Goal: Task Accomplishment & Management: Use online tool/utility

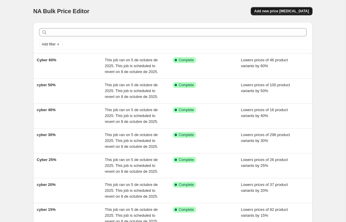
click at [295, 11] on span "Add new price [MEDICAL_DATA]" at bounding box center [281, 11] width 55 height 5
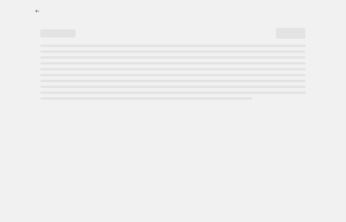
select select "percentage"
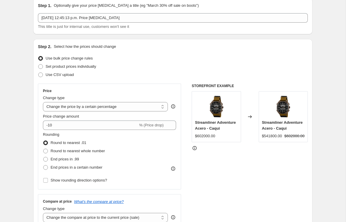
scroll to position [25, 0]
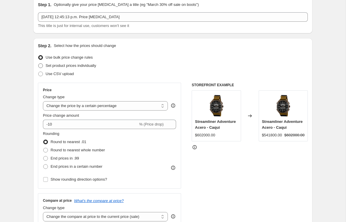
click at [42, 65] on span at bounding box center [40, 65] width 5 height 5
click at [38, 64] on input "Set product prices individually" at bounding box center [38, 63] width 0 height 0
radio input "true"
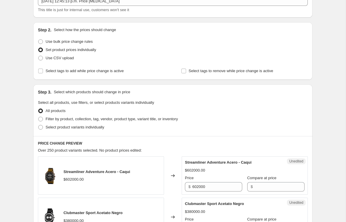
scroll to position [43, 0]
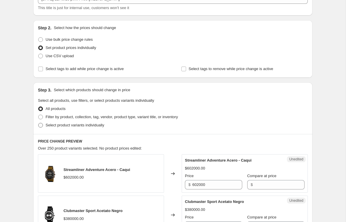
click at [40, 126] on span at bounding box center [40, 125] width 5 height 5
click at [38, 123] on input "Select product variants individually" at bounding box center [38, 123] width 0 height 0
radio input "true"
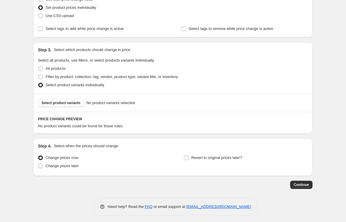
scroll to position [86, 0]
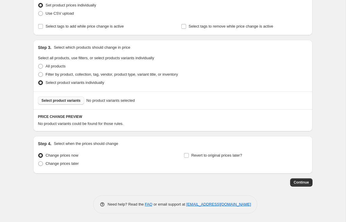
click at [71, 101] on span "Select product variants" at bounding box center [60, 100] width 39 height 5
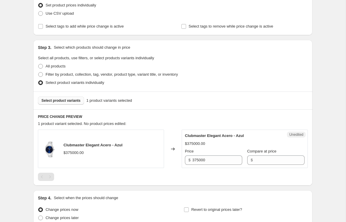
scroll to position [103, 0]
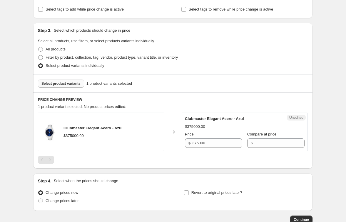
click at [77, 83] on span "Select product variants" at bounding box center [60, 83] width 39 height 5
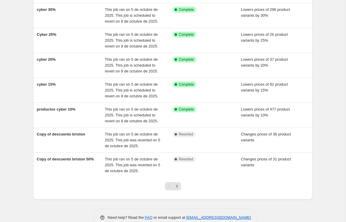
scroll to position [138, 0]
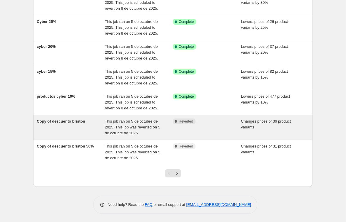
click at [71, 123] on span "Copy of descuento briston" at bounding box center [61, 121] width 48 height 4
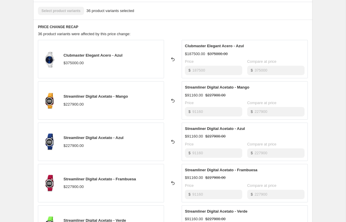
scroll to position [208, 0]
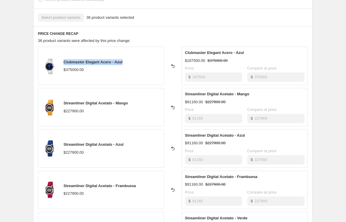
drag, startPoint x: 127, startPoint y: 63, endPoint x: 64, endPoint y: 63, distance: 62.3
click at [64, 63] on div "Clubmaster Elegant Acero - Azul $375000.00" at bounding box center [101, 66] width 126 height 38
copy span "Clubmaster Elegant Acero - Azul"
drag, startPoint x: 135, startPoint y: 104, endPoint x: 64, endPoint y: 104, distance: 70.8
click at [64, 104] on div "Streamliner Digital Acetato - Mango $227900.00" at bounding box center [101, 107] width 126 height 38
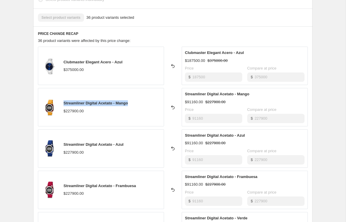
copy span "Streamliner Digital Acetato - Mango"
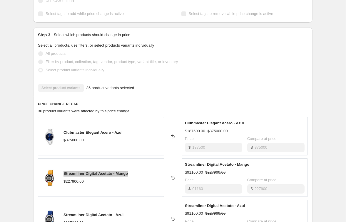
scroll to position [156, 0]
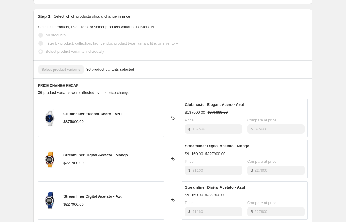
click at [130, 113] on div "Clubmaster Elegant Acero - Azul $375000.00" at bounding box center [101, 118] width 126 height 38
drag, startPoint x: 124, startPoint y: 115, endPoint x: 64, endPoint y: 115, distance: 59.9
click at [64, 115] on span "Clubmaster Elegant Acero - Azul" at bounding box center [92, 114] width 59 height 4
copy span "Clubmaster Elegant Acero - Azul"
click at [126, 156] on span "Streamliner Digital Acetato - Mango" at bounding box center [95, 155] width 64 height 4
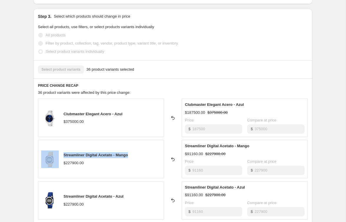
drag, startPoint x: 133, startPoint y: 156, endPoint x: 58, endPoint y: 157, distance: 74.9
click at [58, 157] on div "Streamliner Digital Acetato - Mango $227900.00" at bounding box center [101, 159] width 126 height 38
copy div "Streamliner Digital Acetato - Mango"
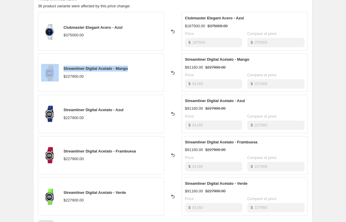
scroll to position [244, 0]
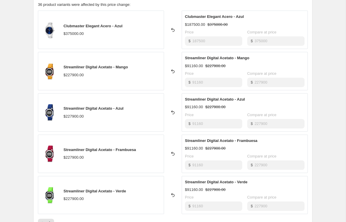
click at [141, 112] on div "Streamliner Digital Acetato - Azul $227900.00" at bounding box center [101, 112] width 126 height 38
drag, startPoint x: 128, startPoint y: 108, endPoint x: 60, endPoint y: 107, distance: 68.5
click at [60, 107] on div "Streamliner Digital Acetato - Azul $227900.00" at bounding box center [101, 112] width 126 height 38
copy div "Streamliner Digital Acetato - Azul"
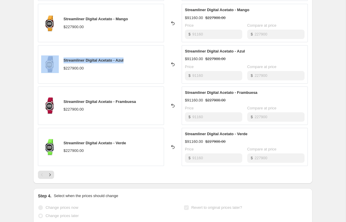
scroll to position [321, 0]
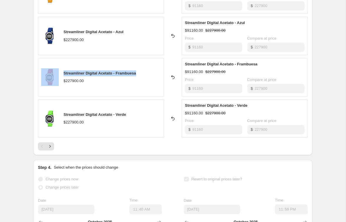
drag, startPoint x: 144, startPoint y: 72, endPoint x: 61, endPoint y: 71, distance: 82.9
click at [61, 71] on div "Streamliner Digital Acetato - Frambuesa $227900.00" at bounding box center [101, 77] width 126 height 38
copy div "Streamliner Digital Acetato - Frambuesa"
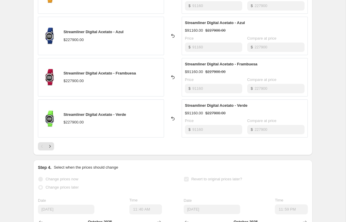
click at [120, 121] on div "$227900.00" at bounding box center [94, 123] width 63 height 6
drag, startPoint x: 132, startPoint y: 115, endPoint x: 63, endPoint y: 114, distance: 69.3
click at [63, 114] on div "Streamliner Digital Acetato - Verde $227900.00" at bounding box center [101, 119] width 126 height 38
copy span "Streamliner Digital Acetato - Verde"
click at [273, 69] on div "$91160.00 $227900.00" at bounding box center [245, 72] width 120 height 6
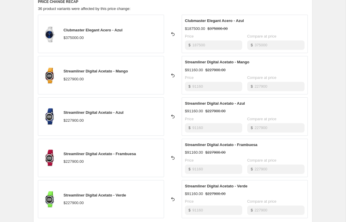
scroll to position [239, 0]
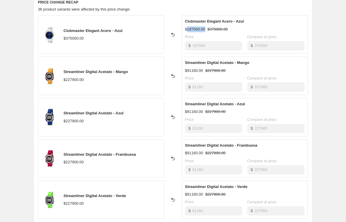
drag, startPoint x: 207, startPoint y: 29, endPoint x: 188, endPoint y: 30, distance: 18.5
click at [188, 30] on div "$187500.00 $375000.00" at bounding box center [245, 29] width 120 height 6
copy div "187500.00"
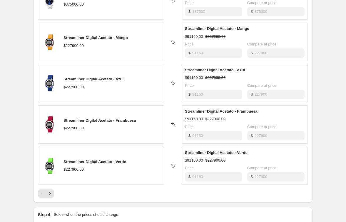
scroll to position [274, 0]
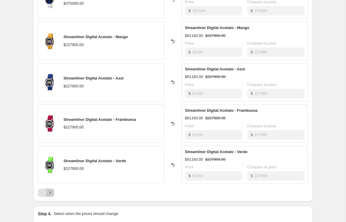
click at [51, 193] on icon "Next" at bounding box center [50, 193] width 6 height 6
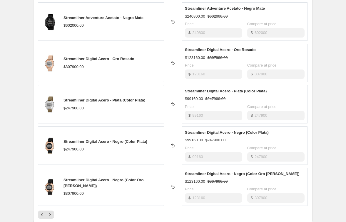
scroll to position [213, 0]
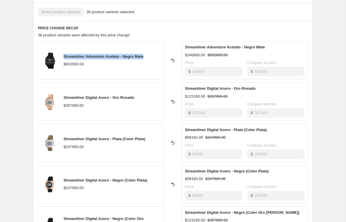
drag, startPoint x: 147, startPoint y: 57, endPoint x: 64, endPoint y: 58, distance: 82.6
click at [64, 58] on span "Streamliner Adventure Acetato - Negro Mate" at bounding box center [103, 56] width 80 height 4
copy span "Streamliner Adventure Acetato - Negro Mate"
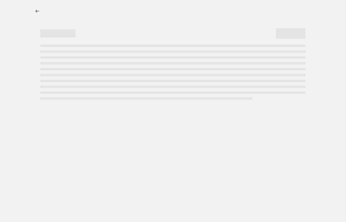
select select "percentage"
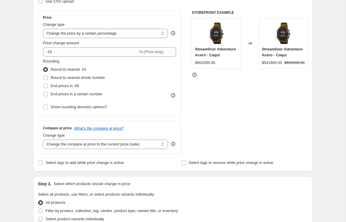
scroll to position [84, 0]
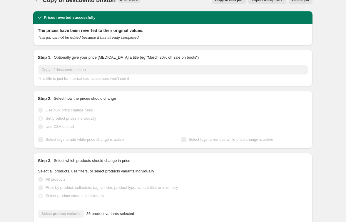
scroll to position [21, 0]
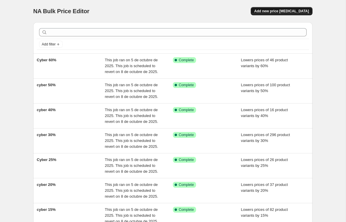
click at [291, 13] on span "Add new price [MEDICAL_DATA]" at bounding box center [281, 11] width 55 height 5
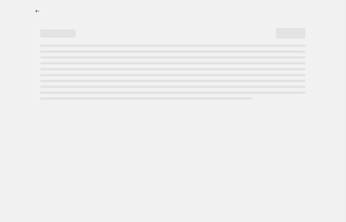
select select "percentage"
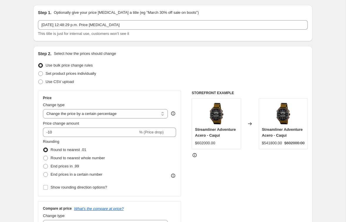
scroll to position [18, 0]
click at [42, 74] on span at bounding box center [40, 73] width 5 height 5
click at [38, 71] on input "Set product prices individually" at bounding box center [38, 71] width 0 height 0
radio input "true"
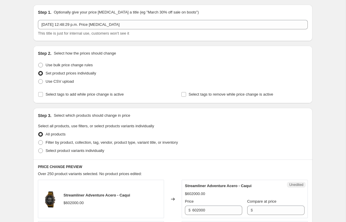
scroll to position [37, 0]
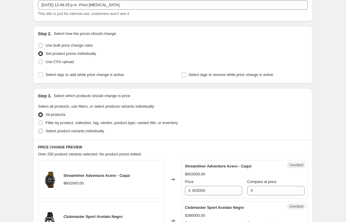
click at [41, 130] on span at bounding box center [40, 131] width 5 height 5
click at [38, 129] on input "Select product variants individually" at bounding box center [38, 129] width 0 height 0
radio input "true"
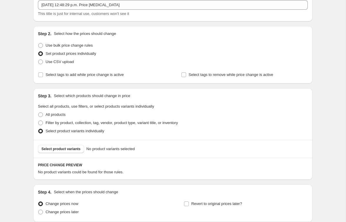
scroll to position [86, 0]
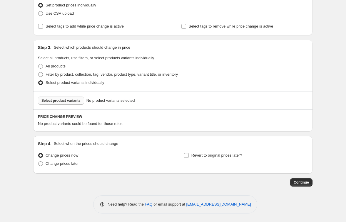
click at [72, 101] on span "Select product variants" at bounding box center [60, 100] width 39 height 5
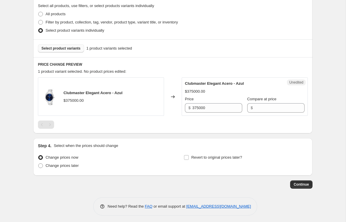
scroll to position [138, 0]
click at [75, 48] on span "Select product variants" at bounding box center [60, 48] width 39 height 5
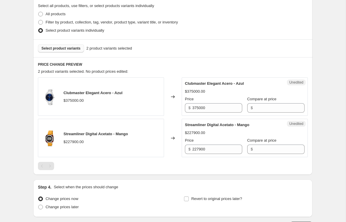
click at [72, 49] on span "Select product variants" at bounding box center [60, 48] width 39 height 5
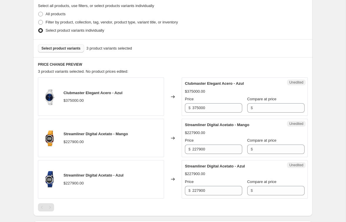
click at [78, 49] on span "Select product variants" at bounding box center [60, 48] width 39 height 5
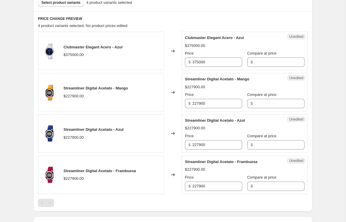
scroll to position [168, 0]
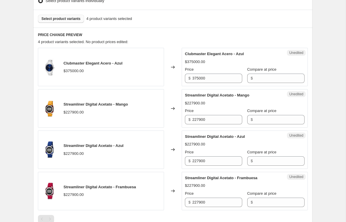
click at [70, 19] on span "Select product variants" at bounding box center [60, 18] width 39 height 5
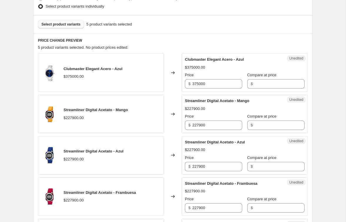
scroll to position [162, 0]
click at [254, 82] on input "Compare at price" at bounding box center [279, 83] width 50 height 9
paste input "187500.00"
type input "187500.00"
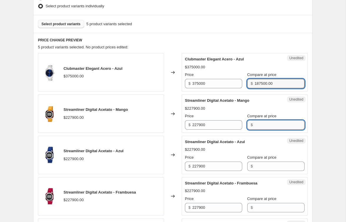
click at [256, 124] on div "Streamliner Digital Acetato - Mango $227900.00 Price $ 227900 Compare at price $" at bounding box center [245, 114] width 120 height 32
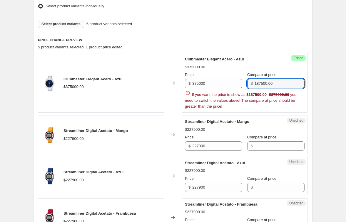
drag, startPoint x: 286, startPoint y: 81, endPoint x: 252, endPoint y: 83, distance: 33.5
click at [252, 83] on div "$ 187500.00" at bounding box center [275, 83] width 57 height 9
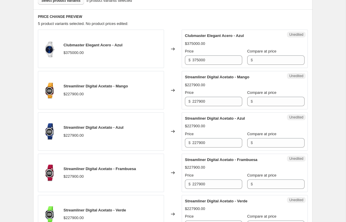
scroll to position [194, 0]
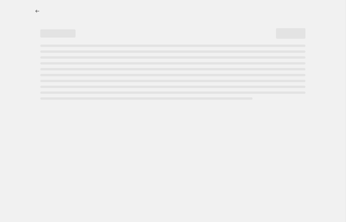
select select "percentage"
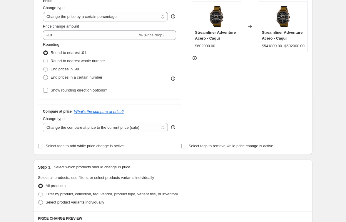
scroll to position [113, 0]
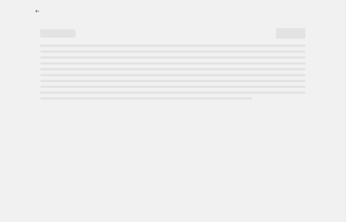
select select "percentage"
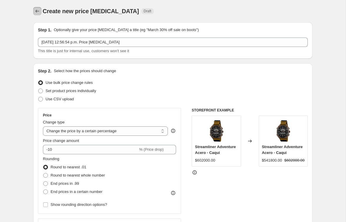
click at [37, 11] on icon "Price change jobs" at bounding box center [37, 11] width 6 height 6
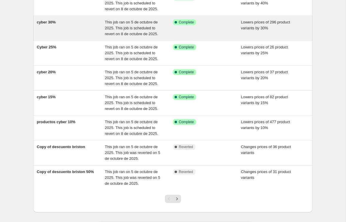
scroll to position [130, 0]
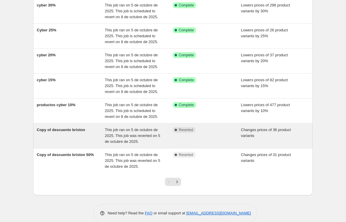
click at [119, 133] on span "This job ran on 5 de octubre de 2025. This job was reverted on 5 de octubre de …" at bounding box center [132, 136] width 55 height 16
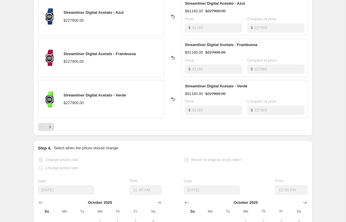
scroll to position [345, 0]
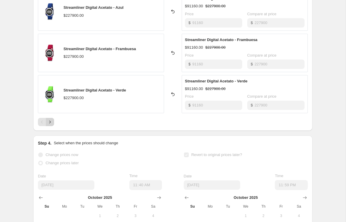
click at [52, 125] on icon "Next" at bounding box center [50, 122] width 6 height 6
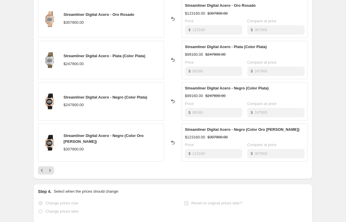
scroll to position [298, 0]
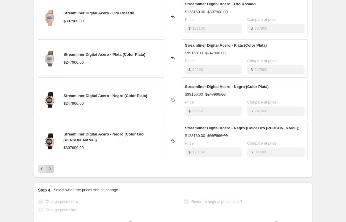
click at [52, 170] on icon "Next" at bounding box center [50, 169] width 6 height 6
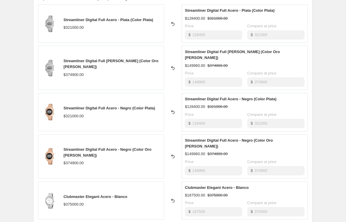
scroll to position [347, 0]
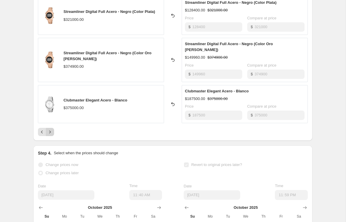
click at [51, 128] on button "Next" at bounding box center [50, 132] width 8 height 8
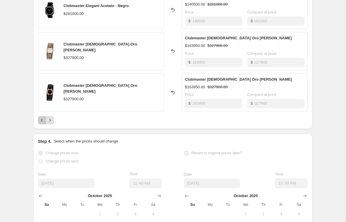
click at [41, 120] on icon "Previous" at bounding box center [42, 120] width 2 height 3
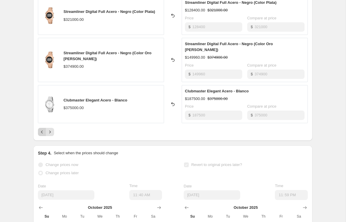
click at [42, 129] on icon "Previous" at bounding box center [42, 132] width 6 height 6
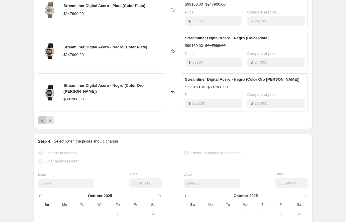
click at [43, 121] on icon "Previous" at bounding box center [42, 121] width 6 height 6
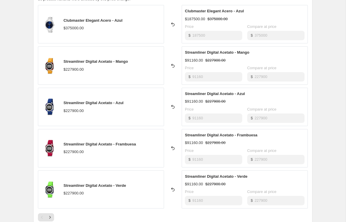
scroll to position [240, 0]
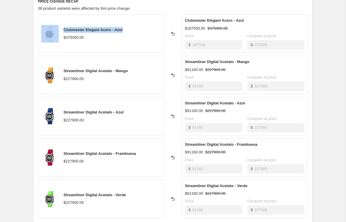
drag, startPoint x: 127, startPoint y: 29, endPoint x: 60, endPoint y: 29, distance: 67.3
click at [60, 29] on div "Clubmaster Elegant Acero - Azul $375000.00" at bounding box center [101, 33] width 126 height 38
copy div "Clubmaster Elegant Acero - Azul"
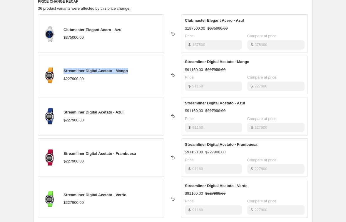
drag, startPoint x: 131, startPoint y: 71, endPoint x: 64, endPoint y: 73, distance: 67.6
click at [64, 73] on div "Streamliner Digital Acetato - Mango $227900.00" at bounding box center [101, 75] width 126 height 38
copy span "Streamliner Digital Acetato - Mango"
click at [190, 44] on div "$ 187500" at bounding box center [213, 44] width 57 height 9
click at [190, 87] on div "$ 91160" at bounding box center [213, 86] width 57 height 9
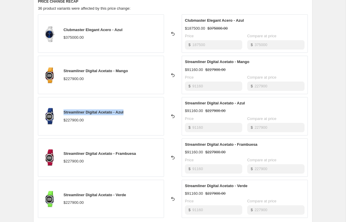
drag, startPoint x: 130, startPoint y: 113, endPoint x: 64, endPoint y: 113, distance: 66.4
click at [64, 113] on div "Streamliner Digital Acetato - Azul $227900.00" at bounding box center [101, 116] width 126 height 38
copy span "Streamliner Digital Acetato - Azul"
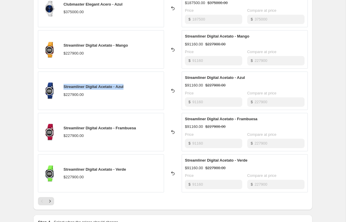
scroll to position [274, 0]
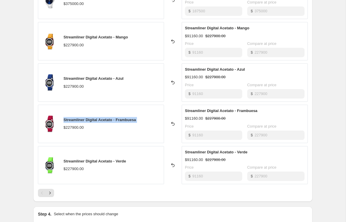
drag, startPoint x: 141, startPoint y: 123, endPoint x: 63, endPoint y: 122, distance: 77.3
click at [63, 122] on div "Streamliner Digital Acetato - Frambuesa $227900.00" at bounding box center [101, 124] width 126 height 38
copy span "Streamliner Digital Acetato - Frambuesa"
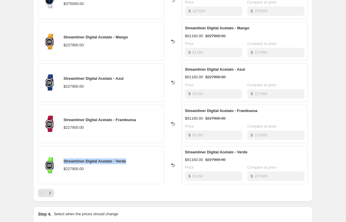
drag, startPoint x: 130, startPoint y: 161, endPoint x: 64, endPoint y: 163, distance: 65.8
click at [64, 163] on div "Streamliner Digital Acetato - Verde $227900.00" at bounding box center [101, 165] width 126 height 38
copy span "Streamliner Digital Acetato - Verde"
click at [51, 194] on icon "Next" at bounding box center [50, 193] width 6 height 6
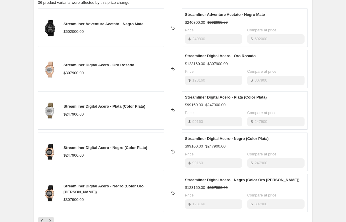
scroll to position [233, 0]
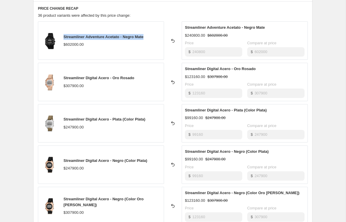
drag, startPoint x: 147, startPoint y: 38, endPoint x: 64, endPoint y: 38, distance: 83.1
click at [64, 38] on div "Streamliner Adventure Acetato - Negro Mate $602000.00" at bounding box center [101, 40] width 126 height 38
copy span "Streamliner Adventure Acetato - Negro Mate"
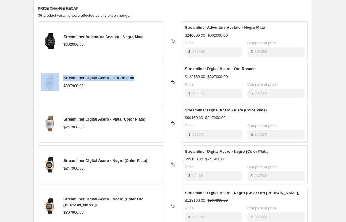
drag, startPoint x: 137, startPoint y: 78, endPoint x: 60, endPoint y: 78, distance: 77.6
click at [60, 78] on div "Streamliner Digital Acero - Oro Rosado $307900.00" at bounding box center [101, 82] width 126 height 38
copy div "Streamliner Digital Acero - Oro Rosado"
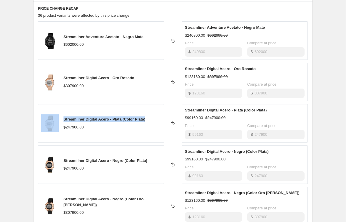
drag, startPoint x: 150, startPoint y: 120, endPoint x: 61, endPoint y: 119, distance: 88.7
click at [61, 119] on div "Streamliner Digital Acero - Plata (Color Plata) $247900.00" at bounding box center [101, 123] width 126 height 38
copy span "Streamliner Digital Acero - Plata (Color Plata)"
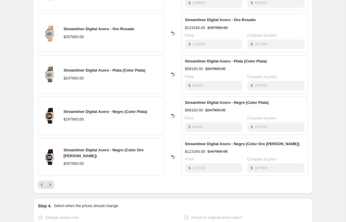
scroll to position [282, 0]
drag, startPoint x: 160, startPoint y: 154, endPoint x: 63, endPoint y: 154, distance: 97.2
click at [63, 154] on div "Streamliner Digital Acero - Negro (Color Oro Rosa) $307900.00" at bounding box center [101, 157] width 126 height 38
copy span "Streamliner Digital Acero - Negro (Color Oro [PERSON_NAME])"
click at [50, 185] on icon "Next" at bounding box center [49, 185] width 1 height 3
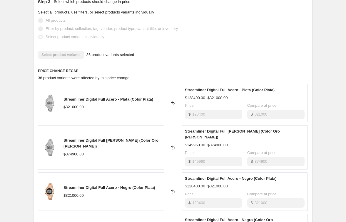
scroll to position [147, 0]
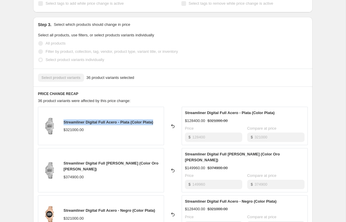
drag, startPoint x: 157, startPoint y: 124, endPoint x: 64, endPoint y: 124, distance: 93.4
click at [64, 124] on div "Streamliner Digital Full Acero - Plata (Color Plata) $321000.00" at bounding box center [101, 126] width 126 height 38
copy span "Streamliner Digital Full Acero - Plata (Color Plata)"
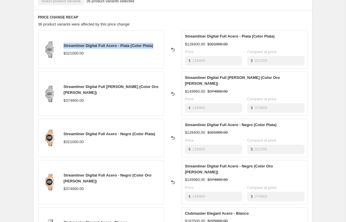
scroll to position [234, 0]
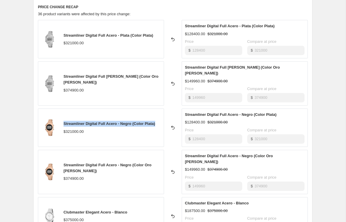
drag, startPoint x: 160, startPoint y: 119, endPoint x: 63, endPoint y: 120, distance: 96.4
click at [63, 120] on div "Streamliner Digital Full Acero - Negro (Color Plata) $321000.00" at bounding box center [101, 128] width 126 height 38
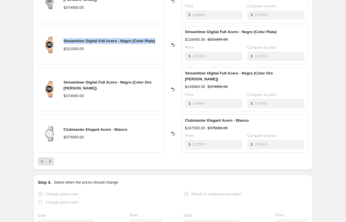
scroll to position [320, 0]
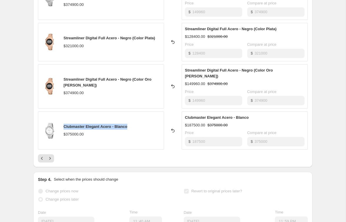
drag, startPoint x: 132, startPoint y: 114, endPoint x: 64, endPoint y: 115, distance: 68.5
click at [64, 115] on div "Clubmaster Elegant Acero - Blanco $375000.00" at bounding box center [101, 131] width 126 height 38
click at [51, 156] on icon "Next" at bounding box center [50, 159] width 6 height 6
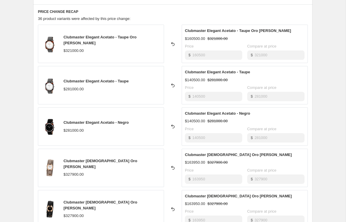
scroll to position [228, 0]
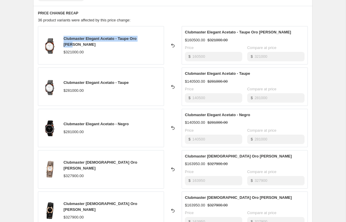
drag, startPoint x: 153, startPoint y: 43, endPoint x: 65, endPoint y: 44, distance: 88.7
click at [65, 44] on div "Clubmaster Elegant Acetato - Taupe Oro Rosa $321000.00" at bounding box center [101, 45] width 126 height 38
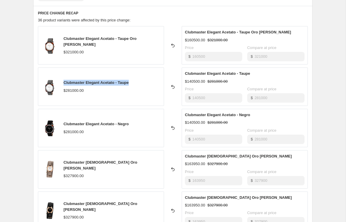
drag, startPoint x: 132, startPoint y: 84, endPoint x: 64, endPoint y: 84, distance: 67.9
click at [64, 84] on div "Clubmaster Elegant Acetato - Taupe $281000.00" at bounding box center [101, 87] width 126 height 38
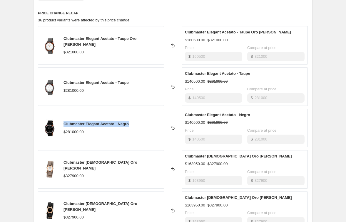
drag, startPoint x: 135, startPoint y: 125, endPoint x: 64, endPoint y: 126, distance: 70.8
click at [64, 126] on div "Clubmaster Elegant Acetato - Negro $281000.00" at bounding box center [101, 128] width 126 height 38
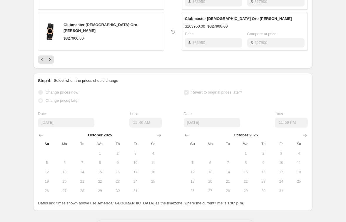
scroll to position [410, 0]
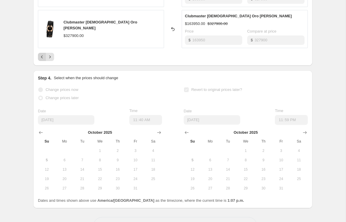
click at [40, 58] on icon "Previous" at bounding box center [42, 57] width 6 height 6
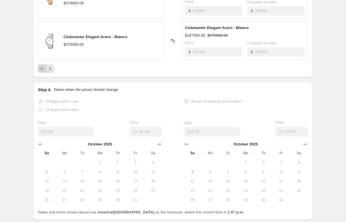
click at [43, 66] on icon "Previous" at bounding box center [42, 69] width 6 height 6
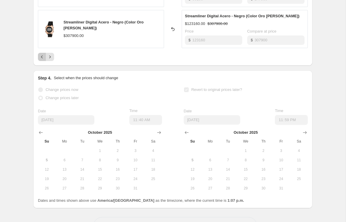
click at [41, 57] on icon "Previous" at bounding box center [42, 57] width 6 height 6
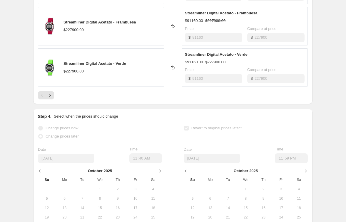
scroll to position [357, 0]
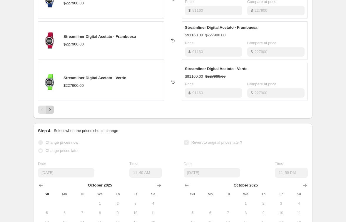
click at [51, 110] on icon "Next" at bounding box center [50, 110] width 6 height 6
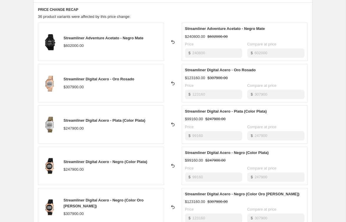
scroll to position [228, 0]
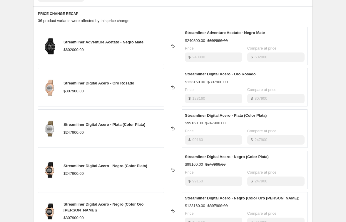
click at [187, 99] on div "$ 123160" at bounding box center [213, 98] width 57 height 9
click at [188, 140] on div "$ 99160" at bounding box center [213, 139] width 57 height 9
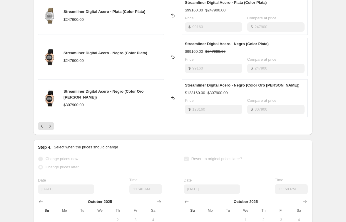
scroll to position [341, 0]
click at [51, 126] on icon "Next" at bounding box center [50, 126] width 6 height 6
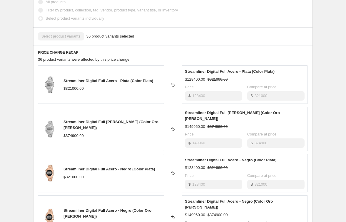
scroll to position [188, 0]
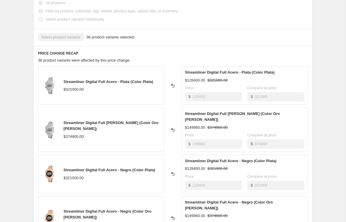
click at [191, 96] on div "$ 128400" at bounding box center [213, 96] width 57 height 9
click at [183, 137] on div "Streamliner Digital Full Acero - Plata (Color Oro Rosa) $149960.00 $374900.00 P…" at bounding box center [245, 130] width 126 height 44
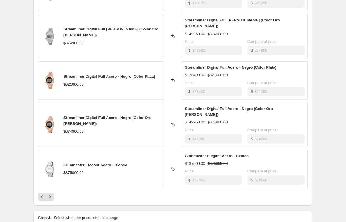
scroll to position [298, 0]
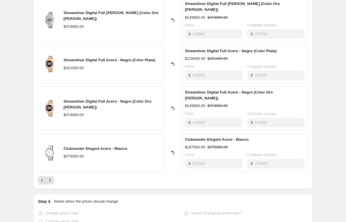
click at [191, 159] on div "$ 187500" at bounding box center [213, 163] width 57 height 9
click at [51, 178] on icon "Next" at bounding box center [50, 181] width 6 height 6
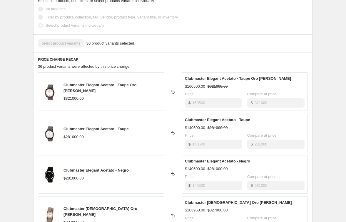
scroll to position [182, 0]
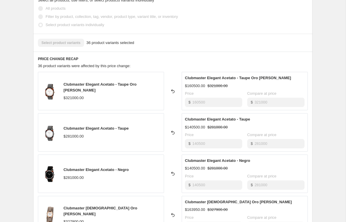
click at [191, 143] on div "$ 140500" at bounding box center [213, 143] width 57 height 9
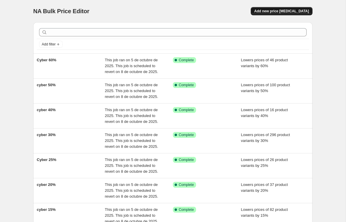
click at [294, 11] on span "Add new price [MEDICAL_DATA]" at bounding box center [281, 11] width 55 height 5
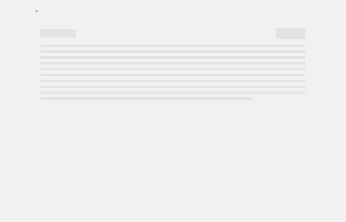
select select "percentage"
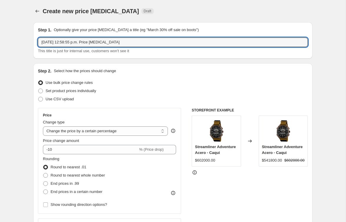
drag, startPoint x: 125, startPoint y: 41, endPoint x: 30, endPoint y: 43, distance: 95.5
type input "O"
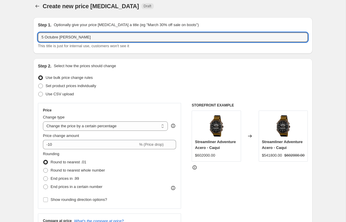
scroll to position [7, 0]
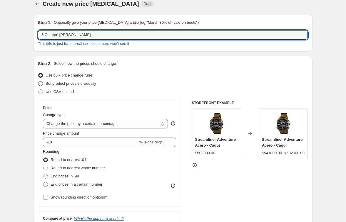
type input "5 Octubre [PERSON_NAME]"
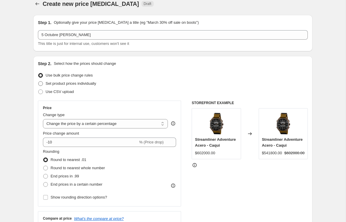
click at [43, 85] on span at bounding box center [40, 83] width 5 height 5
click at [38, 82] on input "Set product prices individually" at bounding box center [38, 81] width 0 height 0
radio input "true"
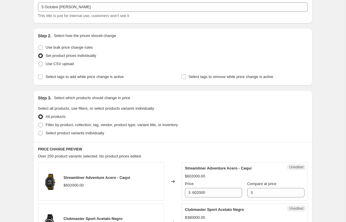
scroll to position [50, 0]
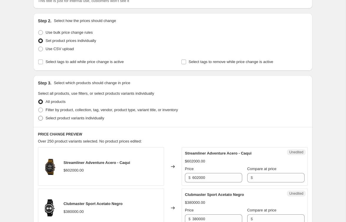
click at [42, 119] on span at bounding box center [40, 118] width 5 height 5
click at [38, 116] on input "Select product variants individually" at bounding box center [38, 116] width 0 height 0
radio input "true"
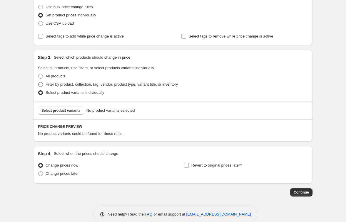
scroll to position [86, 0]
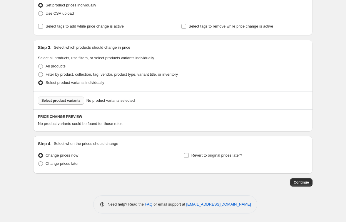
click at [73, 102] on span "Select product variants" at bounding box center [60, 100] width 39 height 5
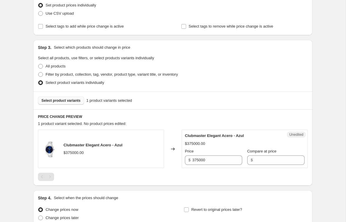
click at [76, 101] on span "Select product variants" at bounding box center [60, 100] width 39 height 5
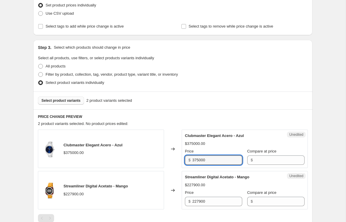
drag, startPoint x: 215, startPoint y: 161, endPoint x: 189, endPoint y: 161, distance: 25.9
click at [189, 161] on div "$ 375000" at bounding box center [213, 160] width 57 height 9
click at [275, 160] on input "Compare at price" at bounding box center [279, 160] width 50 height 9
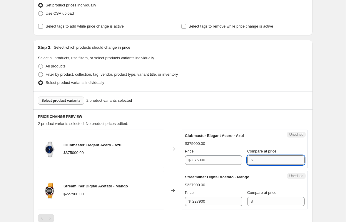
paste input "375000"
type input "375000"
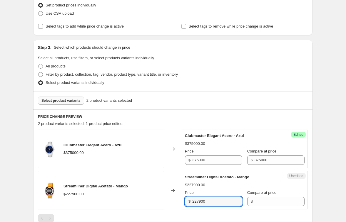
drag, startPoint x: 213, startPoint y: 201, endPoint x: 191, endPoint y: 201, distance: 22.3
click at [191, 201] on div "$ 227900" at bounding box center [213, 201] width 57 height 9
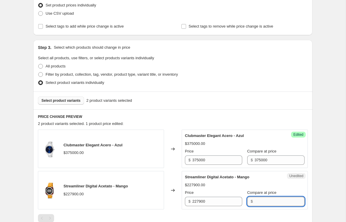
click at [268, 204] on input "Compare at price" at bounding box center [279, 201] width 50 height 9
paste input "227900"
type input "227900"
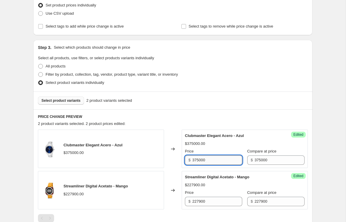
click at [227, 162] on input "375000" at bounding box center [217, 160] width 50 height 9
drag, startPoint x: 210, startPoint y: 158, endPoint x: 192, endPoint y: 158, distance: 18.2
click at [192, 158] on div "$ 375000" at bounding box center [213, 160] width 57 height 9
paste input "1875"
type input "187500"
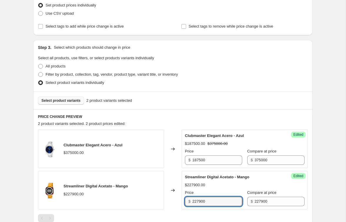
drag, startPoint x: 210, startPoint y: 202, endPoint x: 182, endPoint y: 202, distance: 27.9
click at [182, 202] on div "Success Edited Streamliner Digital Acetato - Mango $227900.00 Price $ 227900 Co…" at bounding box center [245, 190] width 126 height 38
paste input "9116"
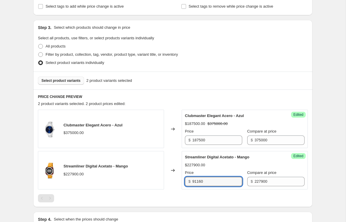
scroll to position [105, 0]
type input "91160"
click at [71, 82] on span "Select product variants" at bounding box center [60, 81] width 39 height 5
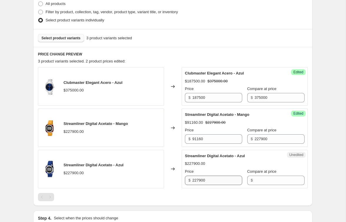
scroll to position [149, 0]
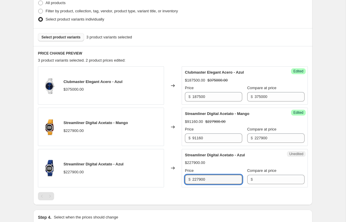
drag, startPoint x: 214, startPoint y: 181, endPoint x: 190, endPoint y: 181, distance: 23.8
click at [190, 181] on div "$ 227900" at bounding box center [213, 179] width 57 height 9
click at [284, 179] on input "Compare at price" at bounding box center [279, 179] width 50 height 9
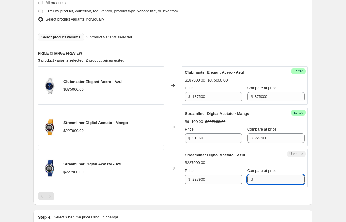
paste input "227900"
type input "227900"
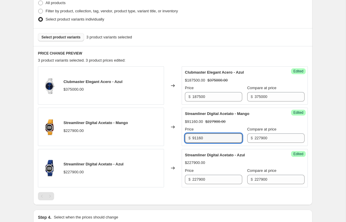
drag, startPoint x: 214, startPoint y: 138, endPoint x: 188, endPoint y: 139, distance: 25.9
click at [188, 139] on div "$ 91160" at bounding box center [213, 138] width 57 height 9
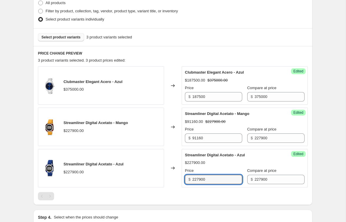
drag, startPoint x: 209, startPoint y: 183, endPoint x: 182, endPoint y: 182, distance: 26.7
click at [182, 182] on div "Success Edited Streamliner Digital Acetato - Azul $227900.00 Price $ 227900 Com…" at bounding box center [245, 168] width 126 height 38
paste input "9116"
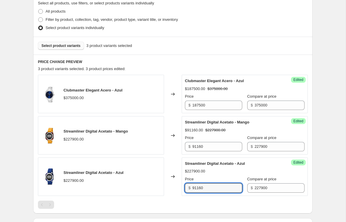
scroll to position [140, 0]
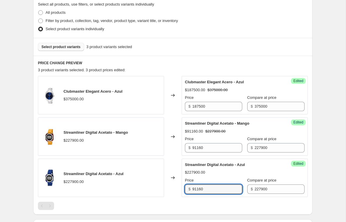
type input "91160"
click at [76, 49] on button "Select product variants" at bounding box center [61, 47] width 46 height 8
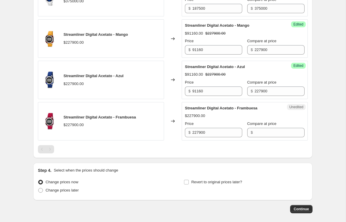
scroll to position [249, 0]
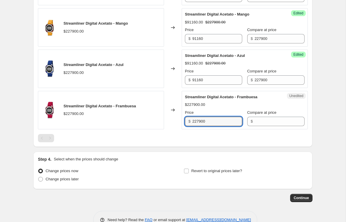
drag, startPoint x: 220, startPoint y: 120, endPoint x: 178, endPoint y: 121, distance: 42.0
click at [178, 121] on div "Streamliner Digital Acetato - Frambuesa $227900.00 Changed to Unedited Streamli…" at bounding box center [173, 110] width 270 height 38
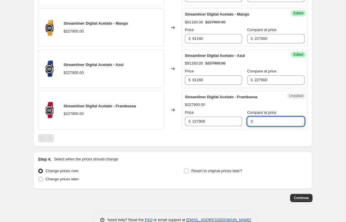
click at [272, 117] on input "Compare at price" at bounding box center [279, 121] width 50 height 9
paste input "227900"
type input "227900"
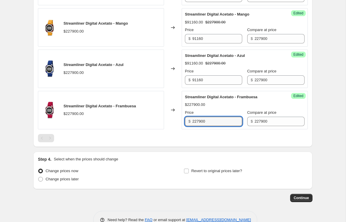
drag, startPoint x: 215, startPoint y: 120, endPoint x: 189, endPoint y: 120, distance: 26.4
click at [189, 120] on div "$ 227900" at bounding box center [213, 121] width 57 height 9
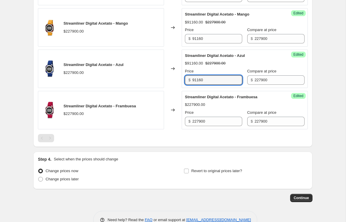
drag, startPoint x: 211, startPoint y: 78, endPoint x: 190, endPoint y: 80, distance: 20.6
click at [190, 80] on div "$ 91160" at bounding box center [213, 80] width 57 height 9
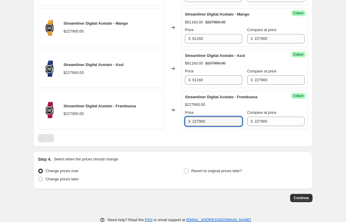
drag, startPoint x: 209, startPoint y: 121, endPoint x: 188, endPoint y: 121, distance: 21.2
click at [188, 121] on div "$ 227900" at bounding box center [213, 121] width 57 height 9
paste input "9116"
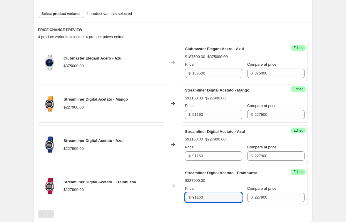
scroll to position [172, 0]
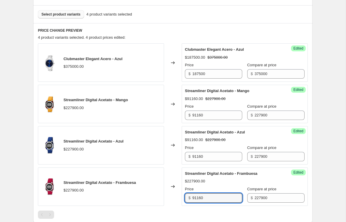
type input "91160"
click at [76, 16] on span "Select product variants" at bounding box center [60, 14] width 39 height 5
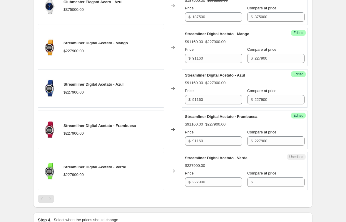
scroll to position [249, 0]
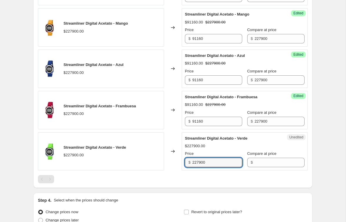
drag, startPoint x: 209, startPoint y: 163, endPoint x: 188, endPoint y: 163, distance: 21.4
click at [188, 163] on div "$ 227900" at bounding box center [213, 162] width 57 height 9
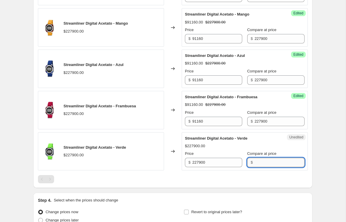
click at [261, 162] on input "Compare at price" at bounding box center [279, 162] width 50 height 9
paste input "227900"
type input "227900"
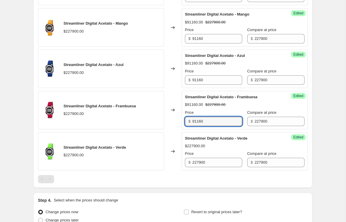
drag, startPoint x: 207, startPoint y: 118, endPoint x: 181, endPoint y: 119, distance: 25.9
click at [182, 119] on div "Success Edited Streamliner Digital Acetato - Frambuesa $91160.00 $227900.00 Pri…" at bounding box center [245, 110] width 126 height 38
drag, startPoint x: 210, startPoint y: 122, endPoint x: 190, endPoint y: 122, distance: 19.4
click at [190, 122] on div "$ 91160" at bounding box center [213, 121] width 57 height 9
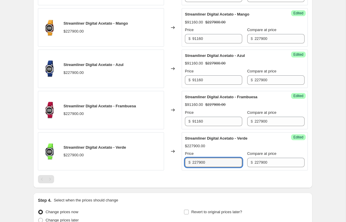
drag, startPoint x: 213, startPoint y: 164, endPoint x: 188, endPoint y: 163, distance: 24.7
click at [188, 163] on div "$ 227900" at bounding box center [213, 162] width 57 height 9
paste input "9116"
type input "91160"
click at [213, 182] on div at bounding box center [173, 179] width 270 height 8
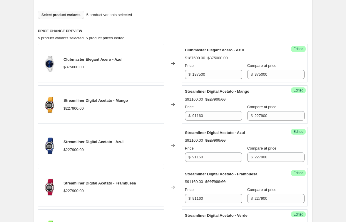
scroll to position [171, 0]
click at [73, 16] on span "Select product variants" at bounding box center [60, 15] width 39 height 5
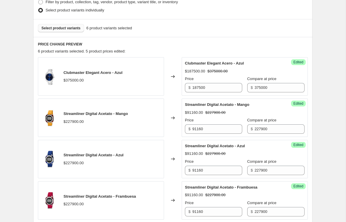
scroll to position [150, 0]
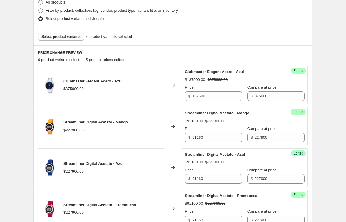
click at [75, 38] on span "Select product variants" at bounding box center [60, 36] width 39 height 5
click at [78, 38] on span "Select product variants" at bounding box center [60, 36] width 39 height 5
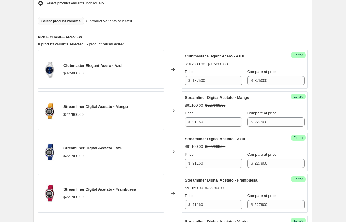
scroll to position [164, 0]
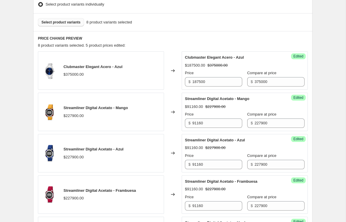
click at [76, 21] on span "Select product variants" at bounding box center [60, 22] width 39 height 5
click at [73, 21] on span "Select product variants" at bounding box center [60, 22] width 39 height 5
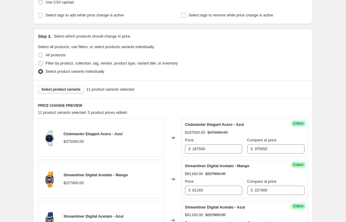
scroll to position [96, 0]
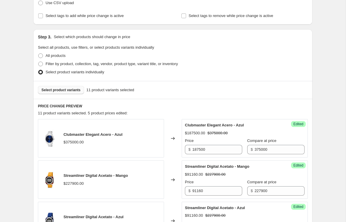
click at [71, 91] on span "Select product variants" at bounding box center [60, 90] width 39 height 5
click at [70, 88] on span "Select product variants" at bounding box center [60, 90] width 39 height 5
click at [76, 90] on span "Select product variants" at bounding box center [60, 90] width 39 height 5
click at [74, 89] on span "Select product variants" at bounding box center [60, 90] width 39 height 5
click at [66, 90] on span "Select product variants" at bounding box center [60, 90] width 39 height 5
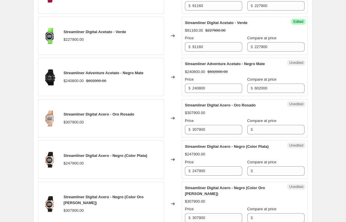
scroll to position [365, 0]
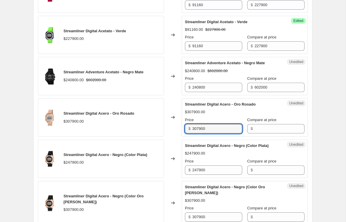
drag, startPoint x: 215, startPoint y: 127, endPoint x: 179, endPoint y: 128, distance: 35.9
click at [179, 128] on div "Streamliner Digital Acero - Oro [PERSON_NAME] $307900.00 Changed to Unedited St…" at bounding box center [173, 117] width 270 height 38
click at [271, 128] on input "Compare at price" at bounding box center [279, 128] width 50 height 9
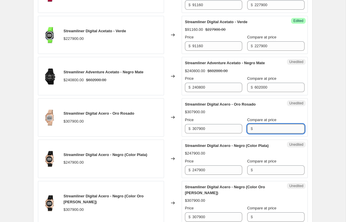
paste input "307900"
type input "307900"
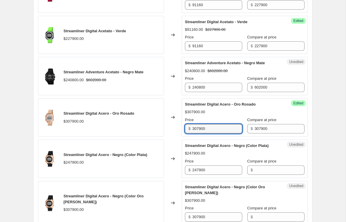
drag, startPoint x: 211, startPoint y: 128, endPoint x: 188, endPoint y: 128, distance: 23.5
click at [188, 128] on div "$ 307900" at bounding box center [213, 128] width 57 height 9
paste input "12316"
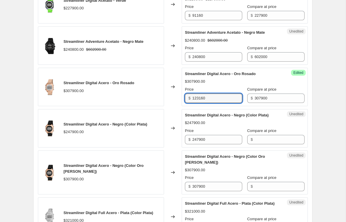
scroll to position [397, 0]
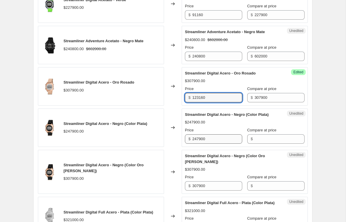
type input "123160"
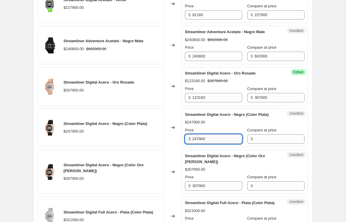
drag, startPoint x: 215, startPoint y: 143, endPoint x: 208, endPoint y: 143, distance: 7.1
click at [208, 143] on input "247900" at bounding box center [217, 139] width 50 height 9
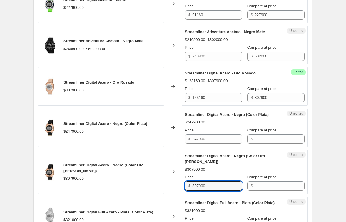
drag, startPoint x: 211, startPoint y: 194, endPoint x: 184, endPoint y: 194, distance: 26.7
click at [184, 194] on div "Unedited Streamliner Digital Acero - Negro (Color Oro [PERSON_NAME]) $307900.00…" at bounding box center [245, 172] width 126 height 44
paste input "12316"
type input "123160"
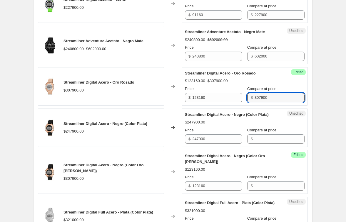
drag, startPoint x: 266, startPoint y: 98, endPoint x: 245, endPoint y: 97, distance: 21.2
click at [247, 97] on div "$ 307900" at bounding box center [275, 97] width 57 height 9
click at [272, 191] on input "Compare at price" at bounding box center [279, 186] width 50 height 9
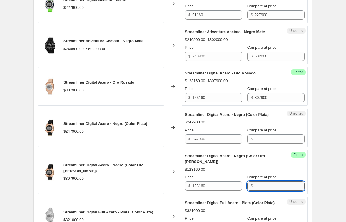
paste input "307900"
type input "307900"
click at [214, 144] on input "247900" at bounding box center [217, 139] width 50 height 9
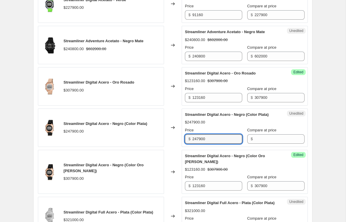
drag, startPoint x: 214, startPoint y: 145, endPoint x: 185, endPoint y: 143, distance: 28.5
click at [185, 143] on div "$ 247900" at bounding box center [213, 139] width 57 height 9
click at [256, 144] on input "Compare at price" at bounding box center [279, 139] width 50 height 9
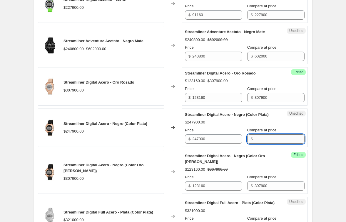
paste input "247900"
type input "247900"
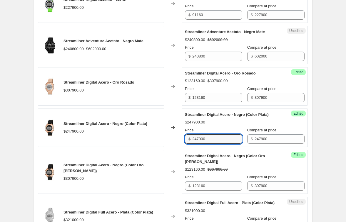
drag, startPoint x: 221, startPoint y: 146, endPoint x: 184, endPoint y: 145, distance: 37.1
click at [184, 145] on div "Success Edited Streamliner Digital Acero - Negro (Color Plata) $247900.00 Price…" at bounding box center [245, 128] width 126 height 38
type input "247900"
drag, startPoint x: 212, startPoint y: 143, endPoint x: 179, endPoint y: 143, distance: 33.2
click at [179, 143] on div "Streamliner Digital Acero - Negro (Color Plata) $247900.00 Changed to Success E…" at bounding box center [173, 128] width 270 height 38
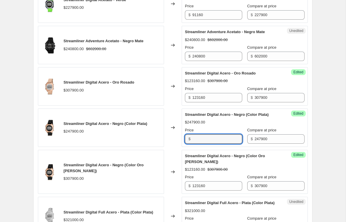
paste input "99160"
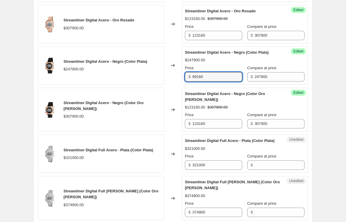
scroll to position [468, 0]
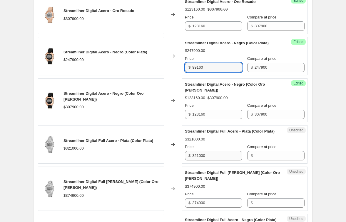
type input "99160"
click at [219, 161] on input "321000" at bounding box center [217, 155] width 50 height 9
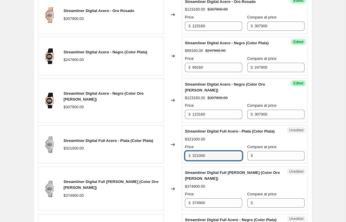
drag, startPoint x: 219, startPoint y: 167, endPoint x: 185, endPoint y: 167, distance: 33.2
click at [185, 161] on div "$ 321000" at bounding box center [213, 155] width 57 height 9
click at [262, 161] on input "Compare at price" at bounding box center [279, 155] width 50 height 9
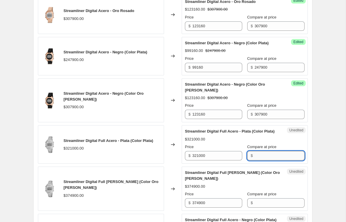
paste input "321000"
type input "321000"
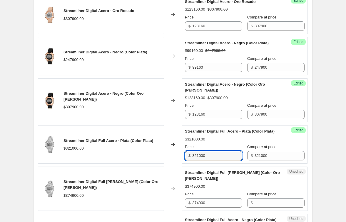
drag, startPoint x: 214, startPoint y: 166, endPoint x: 186, endPoint y: 166, distance: 28.5
click at [186, 161] on div "$ 321000" at bounding box center [213, 155] width 57 height 9
drag, startPoint x: 220, startPoint y: 169, endPoint x: 183, endPoint y: 169, distance: 36.4
click at [183, 164] on div "Success Edited Streamliner Digital Full [PERSON_NAME] (Color Plata) $321000.00 …" at bounding box center [245, 144] width 126 height 38
paste input "1284"
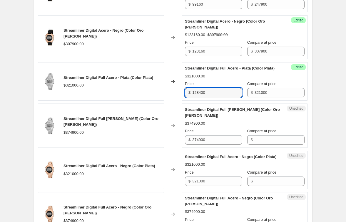
scroll to position [532, 0]
type input "128400"
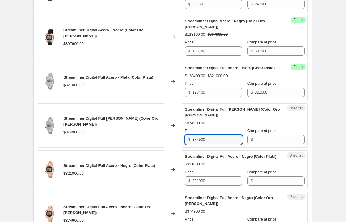
drag, startPoint x: 214, startPoint y: 152, endPoint x: 185, endPoint y: 152, distance: 29.1
click at [185, 145] on div "$ 374900" at bounding box center [213, 139] width 57 height 9
click at [261, 145] on input "Compare at price" at bounding box center [279, 139] width 50 height 9
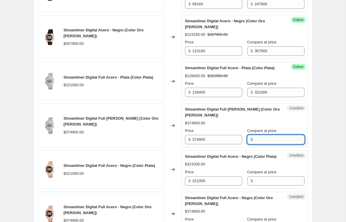
paste input "374900"
type input "374900"
click at [215, 145] on input "374900" at bounding box center [217, 139] width 50 height 9
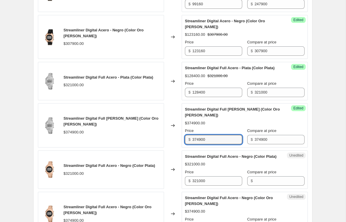
drag, startPoint x: 211, startPoint y: 148, endPoint x: 183, endPoint y: 148, distance: 27.6
click at [183, 148] on div "Success Edited Streamliner Digital Full [PERSON_NAME] (Color Oro [PERSON_NAME])…" at bounding box center [245, 125] width 126 height 44
paste input "14996"
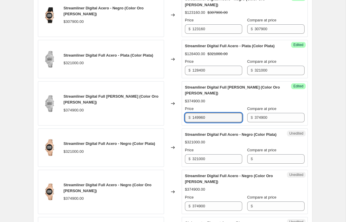
scroll to position [565, 0]
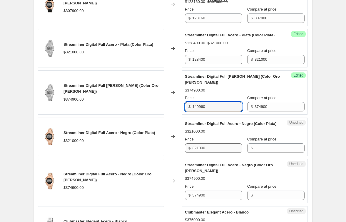
type input "149960"
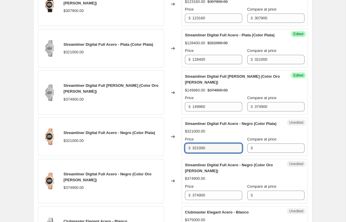
drag, startPoint x: 214, startPoint y: 167, endPoint x: 185, endPoint y: 167, distance: 28.8
click at [185, 153] on div "$ 321000" at bounding box center [213, 148] width 57 height 9
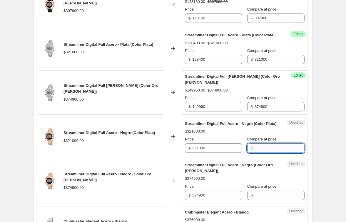
click at [260, 153] on input "Compare at price" at bounding box center [279, 148] width 50 height 9
paste input "321000"
type input "321000"
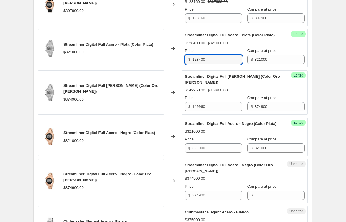
drag, startPoint x: 217, startPoint y: 72, endPoint x: 187, endPoint y: 72, distance: 30.6
click at [187, 64] on div "$ 128400" at bounding box center [213, 59] width 57 height 9
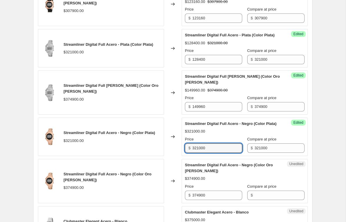
drag, startPoint x: 217, startPoint y: 166, endPoint x: 180, endPoint y: 166, distance: 36.4
click at [180, 156] on div "Streamliner Digital Full Acero - Negro (Color Plata) $321000.00 Changed to Succ…" at bounding box center [173, 137] width 270 height 38
paste input "1284"
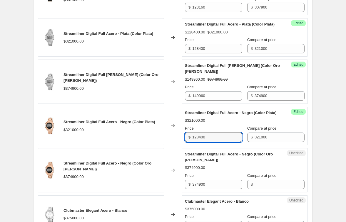
scroll to position [587, 0]
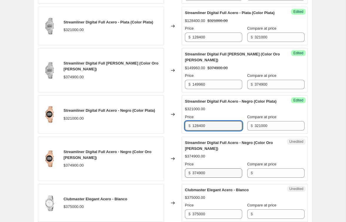
type input "128400"
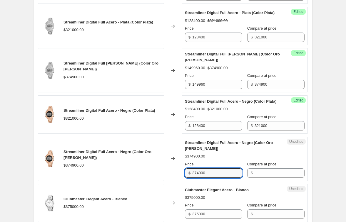
drag, startPoint x: 221, startPoint y: 192, endPoint x: 192, endPoint y: 191, distance: 29.4
click at [192, 178] on div "$ 374900" at bounding box center [213, 173] width 57 height 9
click at [261, 178] on input "Compare at price" at bounding box center [279, 173] width 50 height 9
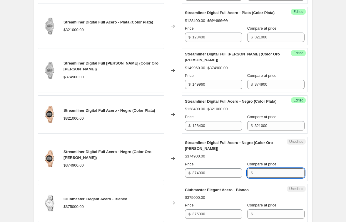
paste input "374900"
type input "374900"
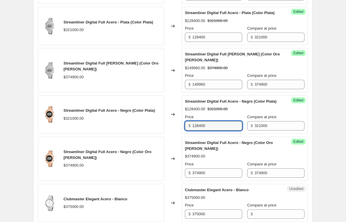
drag, startPoint x: 215, startPoint y: 140, endPoint x: 175, endPoint y: 140, distance: 39.7
click at [175, 134] on div "Streamliner Digital Full Acero - Negro (Color Plata) $321000.00 Changed to Succ…" at bounding box center [173, 114] width 270 height 38
click at [223, 89] on input "149960" at bounding box center [217, 84] width 50 height 9
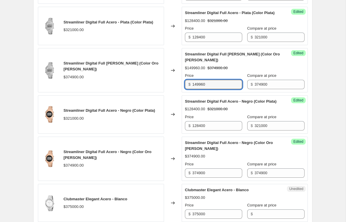
drag, startPoint x: 217, startPoint y: 96, endPoint x: 184, endPoint y: 95, distance: 33.5
click at [184, 93] on div "Success Edited Streamliner Digital Full [PERSON_NAME] (Color Oro [PERSON_NAME])…" at bounding box center [245, 70] width 126 height 44
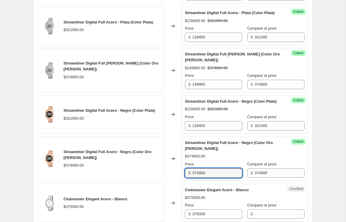
drag, startPoint x: 211, startPoint y: 190, endPoint x: 184, endPoint y: 190, distance: 27.0
click at [184, 181] on div "Success Edited Streamliner Digital Full Acero - Negro (Color Oro [PERSON_NAME])…" at bounding box center [245, 159] width 126 height 44
paste input "14996"
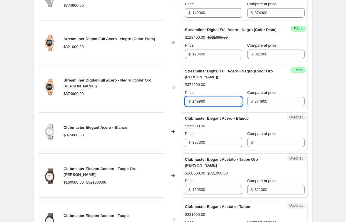
scroll to position [661, 0]
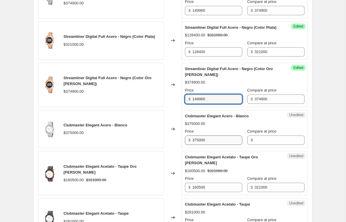
type input "149960"
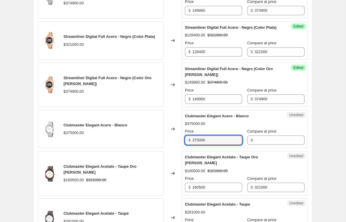
drag, startPoint x: 229, startPoint y: 159, endPoint x: 184, endPoint y: 158, distance: 44.7
click at [184, 149] on div "Unedited Clubmaster Elegant [PERSON_NAME] $375000.00 Price $ 375000 Compare at …" at bounding box center [245, 129] width 126 height 38
click at [254, 145] on input "Compare at price" at bounding box center [279, 140] width 50 height 9
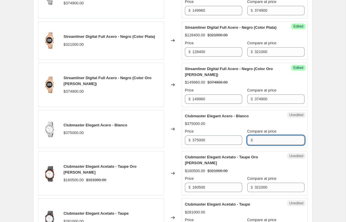
paste input "375000"
type input "375000"
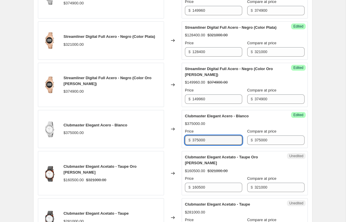
drag, startPoint x: 214, startPoint y: 156, endPoint x: 184, endPoint y: 156, distance: 29.1
click at [185, 145] on div "$ 375000" at bounding box center [213, 140] width 57 height 9
paste input "1875"
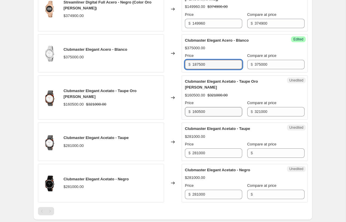
scroll to position [737, 0]
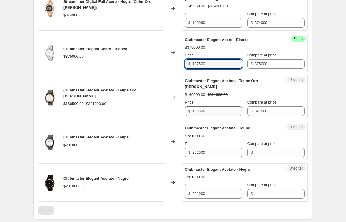
type input "187500"
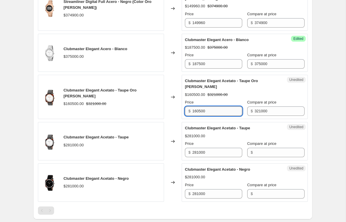
click at [221, 116] on input "160500" at bounding box center [217, 111] width 50 height 9
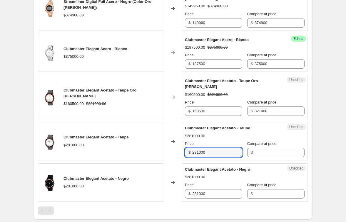
drag, startPoint x: 215, startPoint y: 169, endPoint x: 185, endPoint y: 168, distance: 30.0
click at [185, 157] on div "$ 281000" at bounding box center [213, 152] width 57 height 9
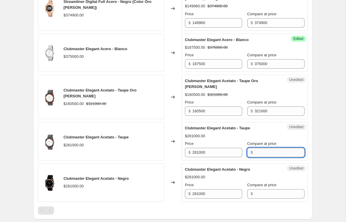
click at [267, 157] on input "Compare at price" at bounding box center [279, 152] width 50 height 9
paste input "281000"
type input "281000"
click at [214, 157] on input "281000" at bounding box center [217, 152] width 50 height 9
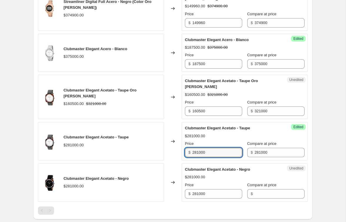
drag, startPoint x: 214, startPoint y: 171, endPoint x: 187, endPoint y: 171, distance: 27.3
click at [187, 157] on div "$ 281000" at bounding box center [213, 152] width 57 height 9
drag, startPoint x: 212, startPoint y: 170, endPoint x: 171, endPoint y: 169, distance: 41.1
click at [171, 161] on div "Clubmaster Elegant Acetato - Taupe $281000.00 Changed to Success Edited Clubmas…" at bounding box center [173, 141] width 270 height 38
paste input "1405"
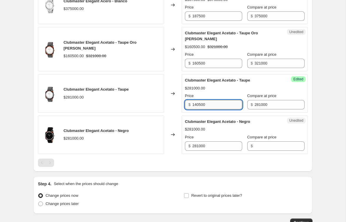
scroll to position [787, 0]
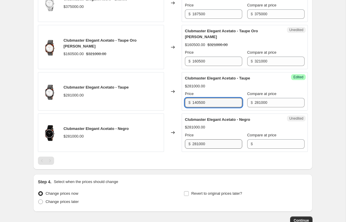
type input "140500"
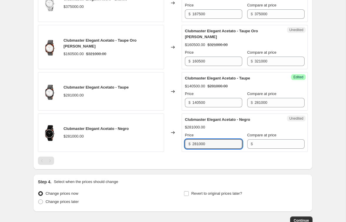
drag, startPoint x: 217, startPoint y: 161, endPoint x: 184, endPoint y: 161, distance: 32.3
click at [184, 152] on div "Unedited Clubmaster Elegant Acetato - Negro $281000.00 Price $ 281000 Compare a…" at bounding box center [245, 133] width 126 height 38
type input "281000"
click at [259, 149] on input "Compare at price" at bounding box center [279, 144] width 50 height 9
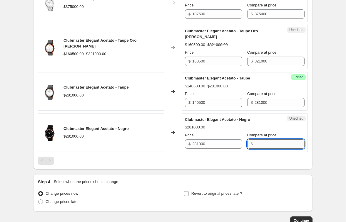
paste input "281000"
type input "281000"
click at [220, 149] on input "281000" at bounding box center [217, 144] width 50 height 9
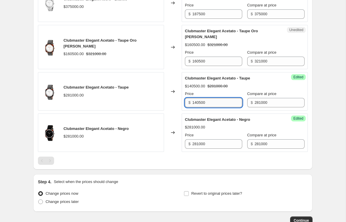
drag, startPoint x: 212, startPoint y: 119, endPoint x: 193, endPoint y: 119, distance: 19.7
click at [193, 108] on input "140500" at bounding box center [217, 102] width 50 height 9
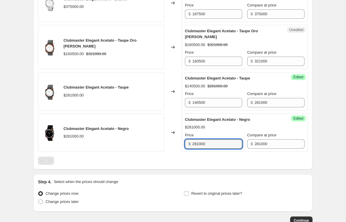
drag, startPoint x: 214, startPoint y: 161, endPoint x: 182, endPoint y: 161, distance: 31.4
click at [182, 152] on div "Success Edited Clubmaster Elegant Acetato - Negro $281000.00 Price $ 281000 Com…" at bounding box center [245, 133] width 126 height 38
paste input "1405"
type input "140500"
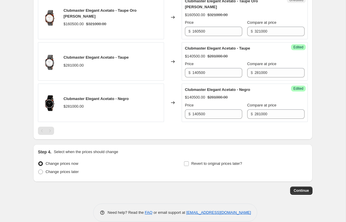
scroll to position [828, 0]
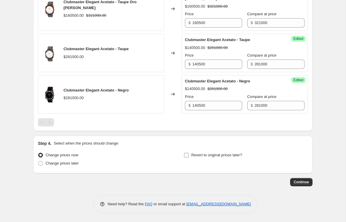
click at [186, 158] on input "Revert to original prices later?" at bounding box center [186, 155] width 5 height 5
checkbox input "true"
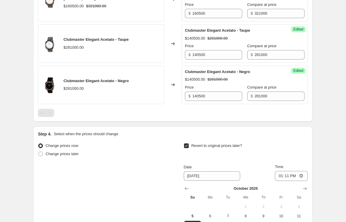
scroll to position [844, 0]
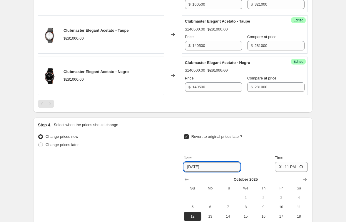
click at [207, 172] on input "[DATE]" at bounding box center [212, 166] width 56 height 9
click at [215, 172] on input "[DATE]" at bounding box center [212, 166] width 56 height 9
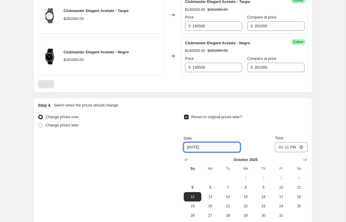
scroll to position [873, 0]
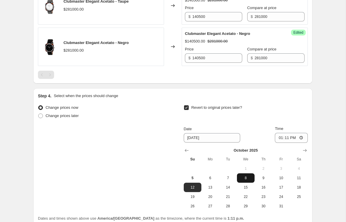
click at [247, 181] on span "8" at bounding box center [245, 178] width 13 height 5
type input "[DATE]"
click at [295, 143] on input "13:11" at bounding box center [291, 138] width 33 height 10
type input "23:59"
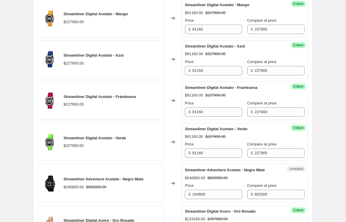
scroll to position [0, 0]
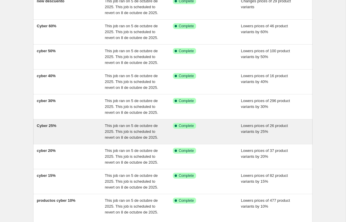
scroll to position [138, 0]
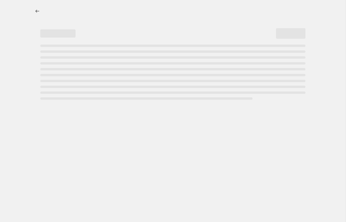
select select "percentage"
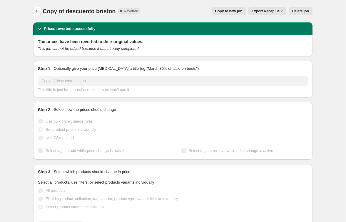
click at [39, 10] on icon "Price change jobs" at bounding box center [37, 11] width 6 height 6
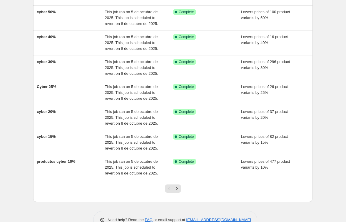
scroll to position [138, 0]
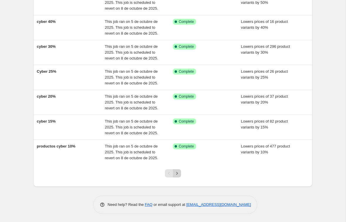
click at [176, 173] on icon "Next" at bounding box center [177, 174] width 6 height 6
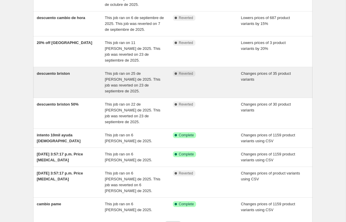
scroll to position [0, 0]
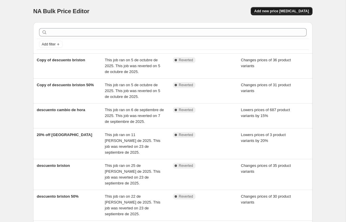
click at [282, 10] on span "Add new price [MEDICAL_DATA]" at bounding box center [281, 11] width 55 height 5
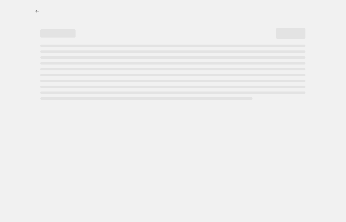
select select "percentage"
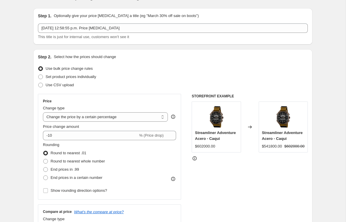
scroll to position [18, 0]
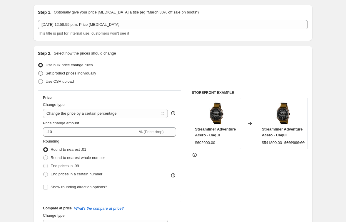
click at [43, 73] on span at bounding box center [40, 73] width 5 height 5
click at [38, 71] on input "Set product prices individually" at bounding box center [38, 71] width 0 height 0
radio input "true"
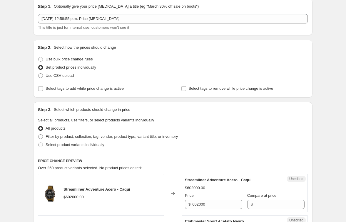
scroll to position [24, 0]
click at [40, 59] on span at bounding box center [40, 59] width 5 height 5
click at [38, 57] on input "Use bulk price change rules" at bounding box center [38, 57] width 0 height 0
radio input "true"
select select "percentage"
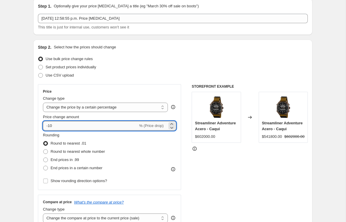
click at [55, 126] on input "-10" at bounding box center [90, 125] width 95 height 9
type input "-1"
type input "-60"
click at [45, 151] on span at bounding box center [45, 152] width 5 height 5
click at [43, 150] on input "Round to nearest whole number" at bounding box center [43, 150] width 0 height 0
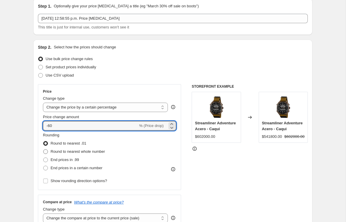
radio input "true"
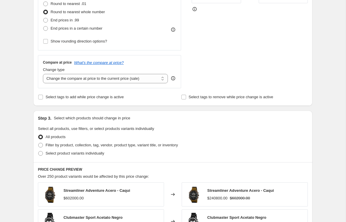
scroll to position [166, 0]
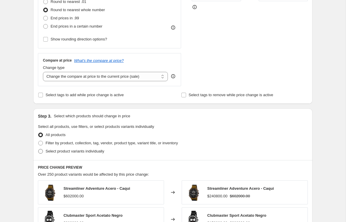
click at [40, 152] on span at bounding box center [40, 151] width 5 height 5
click at [38, 150] on input "Select product variants individually" at bounding box center [38, 149] width 0 height 0
radio input "true"
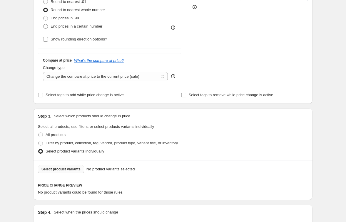
click at [68, 170] on span "Select product variants" at bounding box center [60, 169] width 39 height 5
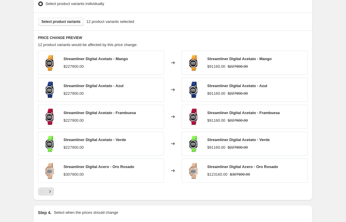
scroll to position [307, 0]
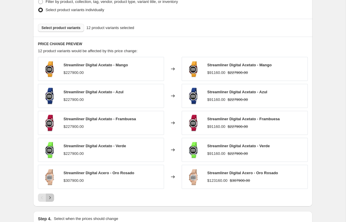
click at [52, 199] on icon "Next" at bounding box center [50, 198] width 6 height 6
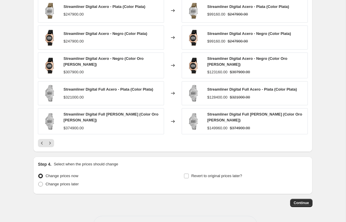
scroll to position [368, 0]
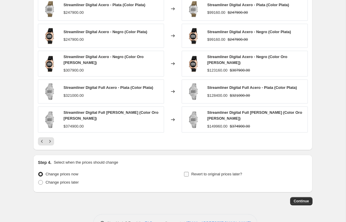
click at [187, 173] on input "Revert to original prices later?" at bounding box center [186, 174] width 5 height 5
checkbox input "true"
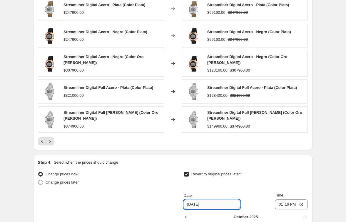
click at [222, 201] on input "[DATE]" at bounding box center [212, 204] width 56 height 9
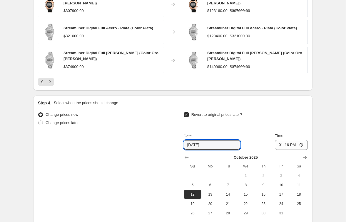
scroll to position [433, 0]
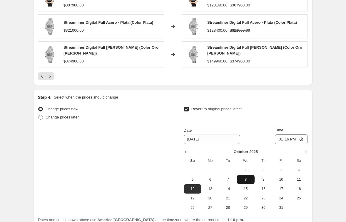
click at [246, 179] on span "8" at bounding box center [245, 179] width 13 height 5
type input "[DATE]"
click at [285, 136] on input "13:16" at bounding box center [291, 140] width 33 height 10
click at [278, 135] on input "13:59" at bounding box center [291, 140] width 33 height 10
type input "23:59"
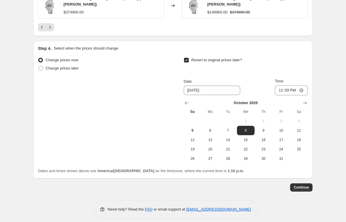
scroll to position [484, 0]
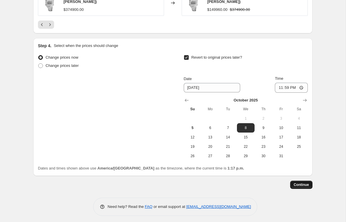
click at [303, 183] on span "Continue" at bounding box center [300, 185] width 15 height 5
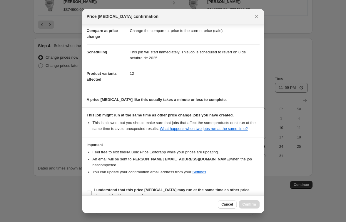
scroll to position [36, 0]
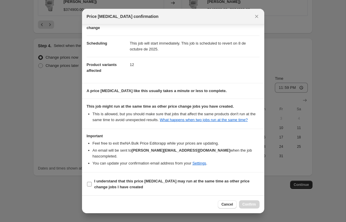
click at [89, 184] on input "I understand that this price [MEDICAL_DATA] may run at the same time as other p…" at bounding box center [89, 184] width 5 height 5
checkbox input "true"
click at [246, 204] on span "Confirm" at bounding box center [249, 204] width 14 height 5
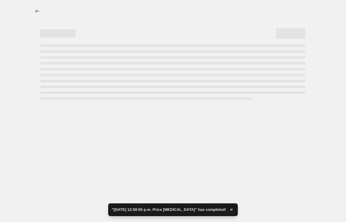
select select "percentage"
